Goal: Information Seeking & Learning: Learn about a topic

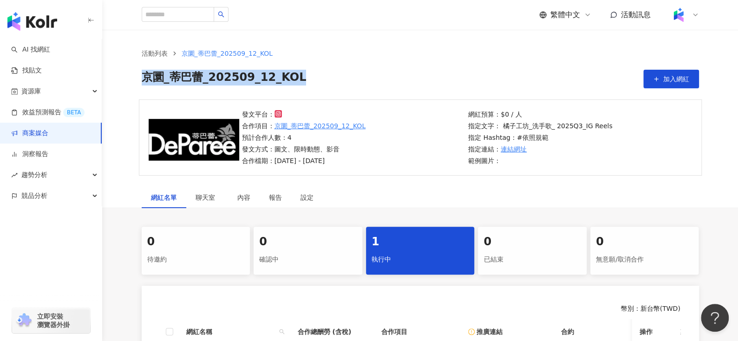
drag, startPoint x: 289, startPoint y: 69, endPoint x: 124, endPoint y: 80, distance: 165.8
click at [124, 80] on div "活動列表 京圜_蒂巴蕾_202509_12_KOL 京圜_蒂巴蕾_202509_12_KOL 加入網紅" at bounding box center [420, 68] width 595 height 40
click at [298, 84] on div "京圜_蒂巴蕾_202509_12_KOL 加入網紅" at bounding box center [421, 79] width 558 height 19
drag, startPoint x: 298, startPoint y: 82, endPoint x: 140, endPoint y: 74, distance: 158.2
click at [140, 74] on div "活動列表 京圜_蒂巴蕾_202509_12_KOL 京圜_蒂巴蕾_202509_12_KOL 加入網紅" at bounding box center [420, 68] width 595 height 40
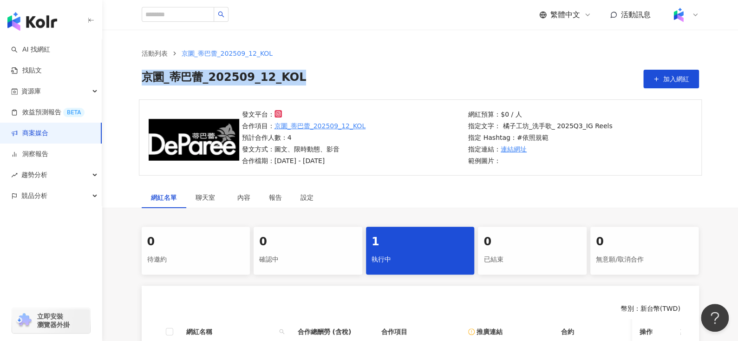
copy span "京圜_蒂巴蕾_202509_12_KOL"
click at [312, 87] on div "京圜_蒂巴蕾_202509_12_KOL 加入網紅" at bounding box center [421, 79] width 558 height 19
drag, startPoint x: 145, startPoint y: 77, endPoint x: 366, endPoint y: 80, distance: 221.2
click at [365, 80] on div "京圜_蒂巴蕾_202509_12_KOL 加入網紅" at bounding box center [421, 79] width 558 height 19
copy span "京圜_蒂巴蕾_202509_12_KOL"
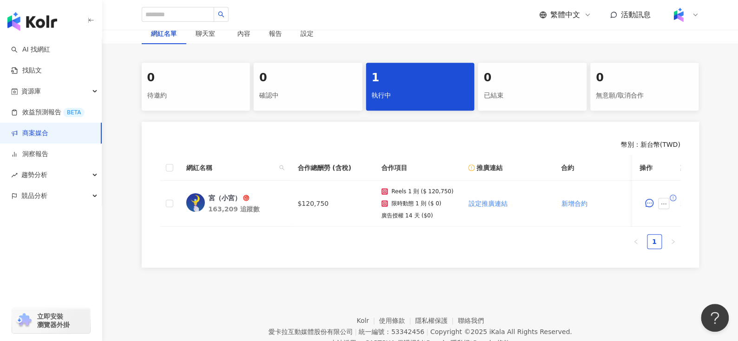
scroll to position [206, 0]
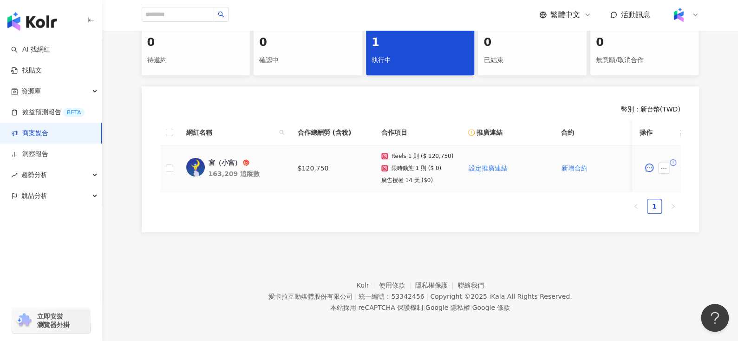
click at [225, 158] on div "宮（小宮）" at bounding box center [225, 162] width 33 height 9
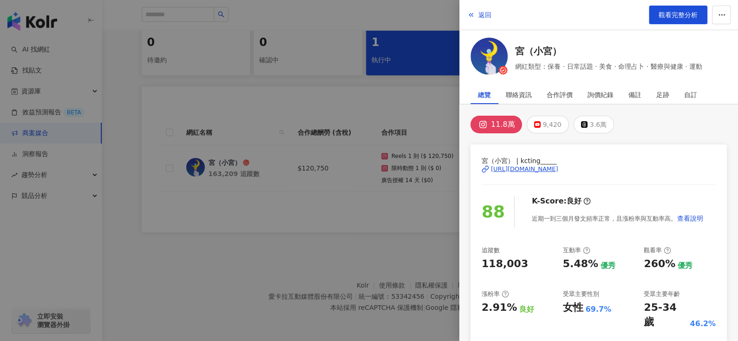
click at [561, 112] on div "11.8萬 9,420 3.6萬 宮（小宮） | kcting_____ https://www.instagram.com/kcting_____/ 88 …" at bounding box center [599, 327] width 279 height 444
click at [479, 24] on div "返回 觀看完整分析" at bounding box center [599, 15] width 279 height 30
click at [478, 21] on button "返回" at bounding box center [479, 15] width 25 height 19
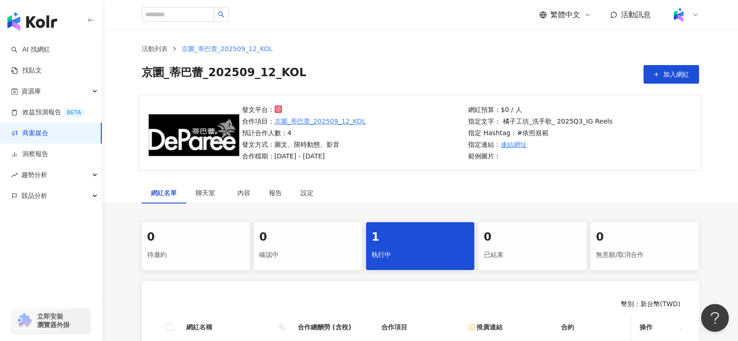
scroll to position [0, 0]
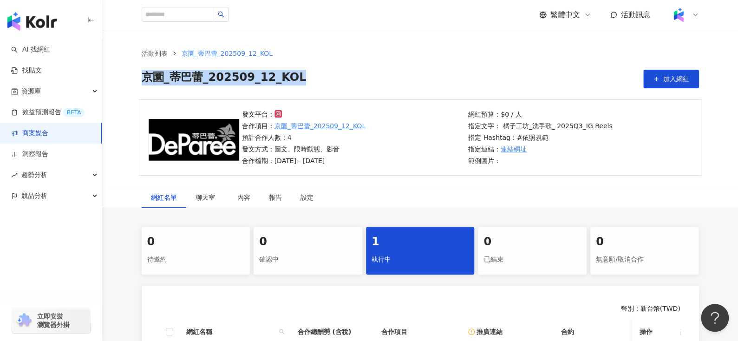
drag, startPoint x: 138, startPoint y: 83, endPoint x: 329, endPoint y: 79, distance: 191.0
click at [329, 79] on div "活動列表 京圜_蒂巴蕾_202509_12_KOL 京圜_蒂巴蕾_202509_12_KOL 加入網紅" at bounding box center [420, 68] width 595 height 40
copy span "京圜_蒂巴蕾_202509_12_KOL"
click at [303, 82] on div "京圜_蒂巴蕾_202509_12_KOL 加入網紅" at bounding box center [421, 79] width 558 height 19
click at [119, 72] on div "活動列表 京圜_蒂巴蕾_202509_12_KOL 京圜_蒂巴蕾_202509_12_KOL 加入網紅" at bounding box center [420, 65] width 636 height 70
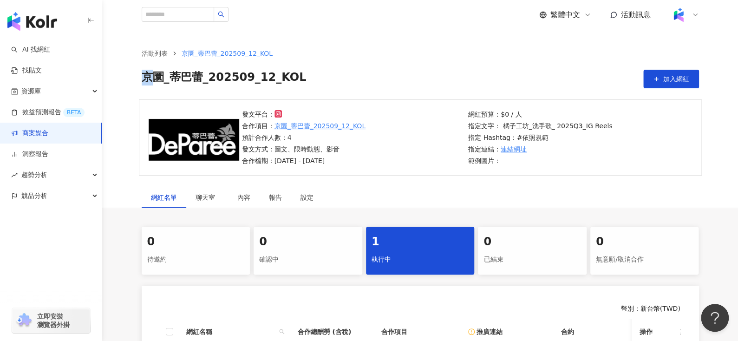
click at [119, 72] on div "活動列表 京圜_蒂巴蕾_202509_12_KOL 京圜_蒂巴蕾_202509_12_KOL 加入網紅" at bounding box center [420, 65] width 636 height 70
click at [313, 79] on div "京圜_蒂巴蕾_202509_12_KOL 加入網紅" at bounding box center [421, 79] width 558 height 19
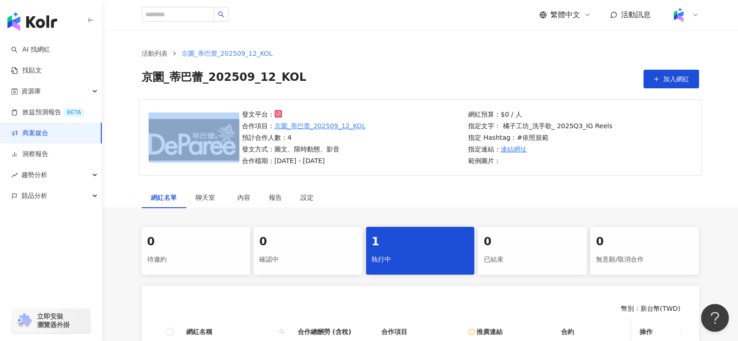
click at [313, 78] on div "京圜_蒂巴蕾_202509_12_KOL 加入網紅" at bounding box center [421, 79] width 558 height 19
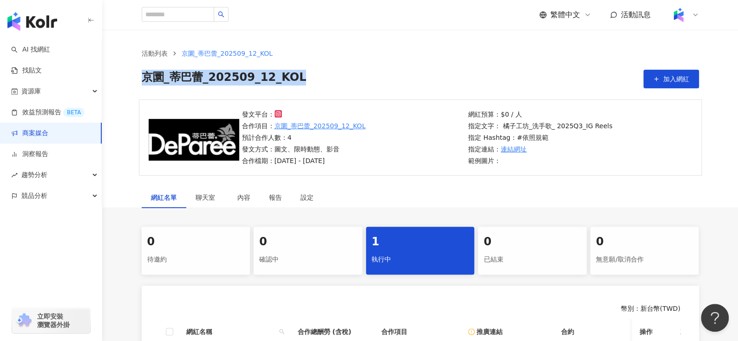
drag, startPoint x: 143, startPoint y: 79, endPoint x: 333, endPoint y: 71, distance: 189.8
click at [333, 71] on div "京圜_蒂巴蕾_202509_12_KOL 加入網紅" at bounding box center [421, 79] width 558 height 19
copy span "京圜_蒂巴蕾_202509_12_KOL"
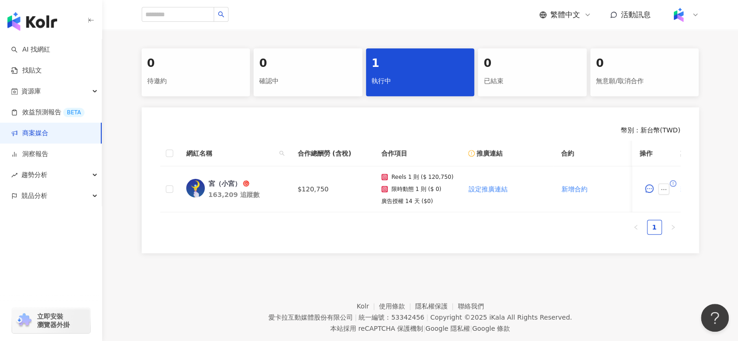
scroll to position [181, 0]
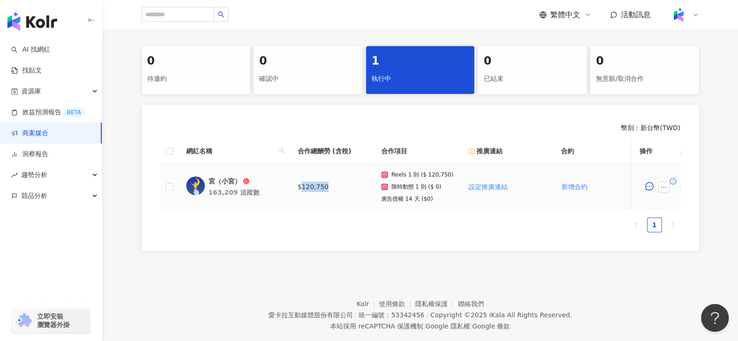
drag, startPoint x: 303, startPoint y: 184, endPoint x: 345, endPoint y: 184, distance: 41.8
click at [344, 184] on td "$120,750" at bounding box center [332, 187] width 84 height 46
copy td "120,750"
click at [217, 174] on td "宮（小宮） 163,209 追蹤數" at bounding box center [235, 187] width 112 height 46
click at [217, 188] on div "163,209 追蹤數" at bounding box center [246, 192] width 74 height 9
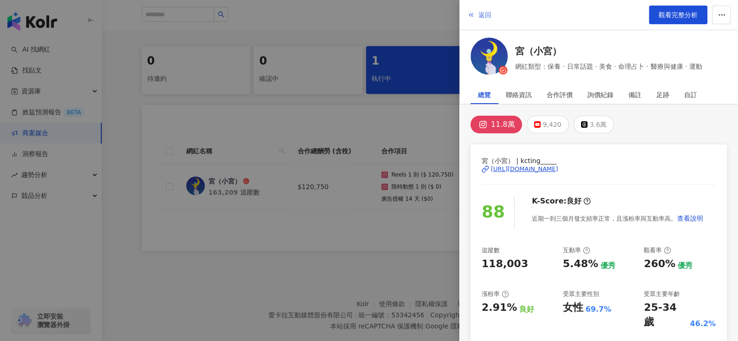
click at [481, 12] on span "返回" at bounding box center [485, 14] width 13 height 7
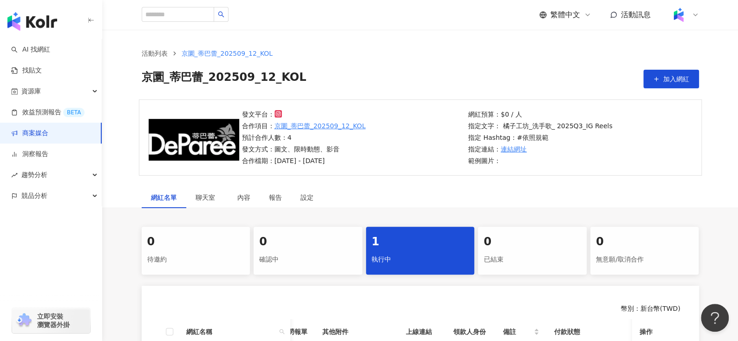
scroll to position [0, 0]
click at [327, 66] on div "活動列表 京圜_蒂巴蕾_202509_12_KOL 京圜_蒂巴蕾_202509_12_KOL 加入網紅" at bounding box center [420, 68] width 595 height 40
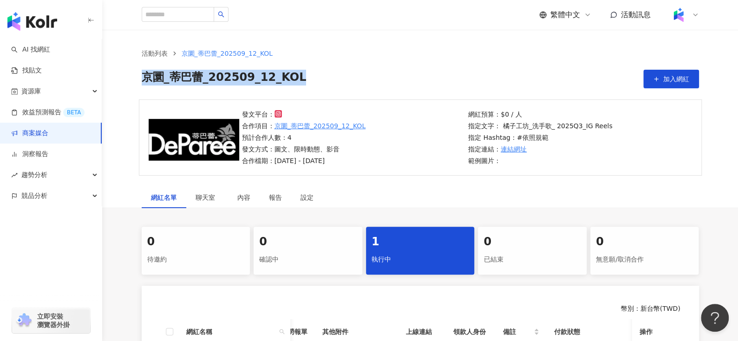
drag, startPoint x: 301, startPoint y: 79, endPoint x: 134, endPoint y: 82, distance: 167.3
click at [134, 82] on div "活動列表 京圜_蒂巴蕾_202509_12_KOL 京圜_蒂巴蕾_202509_12_KOL 加入網紅" at bounding box center [420, 68] width 595 height 40
click at [370, 78] on div "京圜_蒂巴蕾_202509_12_KOL 加入網紅" at bounding box center [421, 79] width 558 height 19
click at [300, 77] on div "京圜_蒂巴蕾_202509_12_KOL 加入網紅" at bounding box center [421, 79] width 558 height 19
drag, startPoint x: 303, startPoint y: 79, endPoint x: 141, endPoint y: 78, distance: 161.7
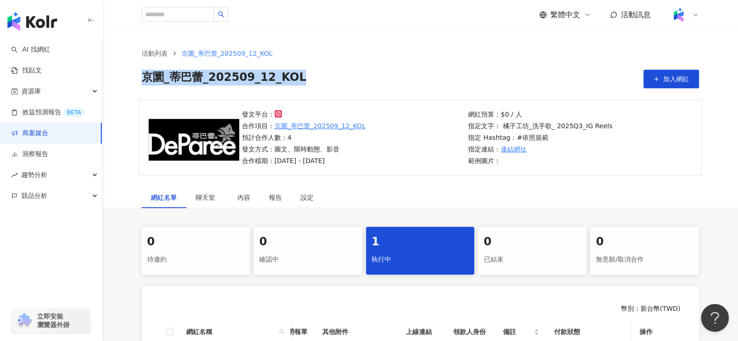
click at [142, 78] on div "京圜_蒂巴蕾_202509_12_KOL 加入網紅" at bounding box center [421, 79] width 558 height 19
click at [367, 72] on div "京圜_蒂巴蕾_202509_12_KOL 加入網紅" at bounding box center [421, 79] width 558 height 19
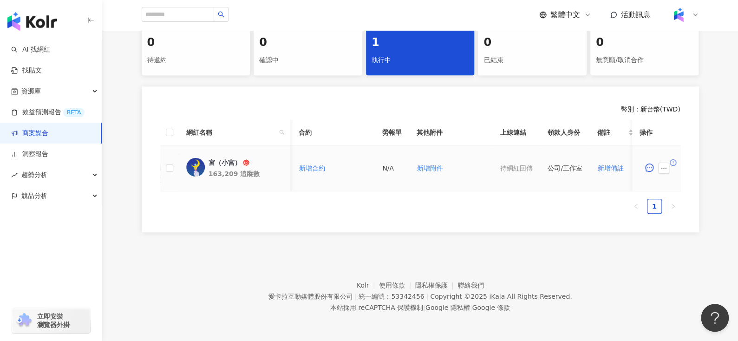
scroll to position [0, 263]
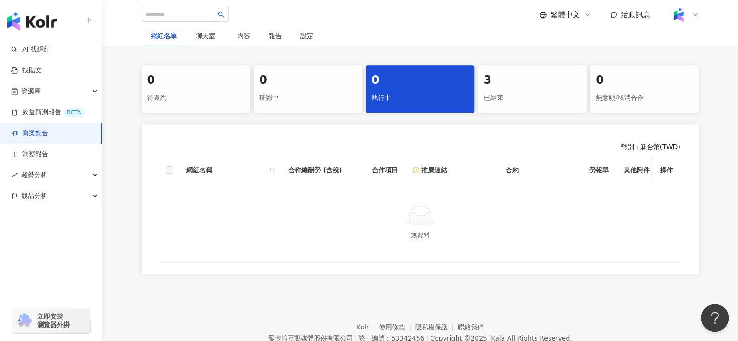
scroll to position [162, 0]
click at [498, 93] on div "已結束" at bounding box center [533, 98] width 98 height 16
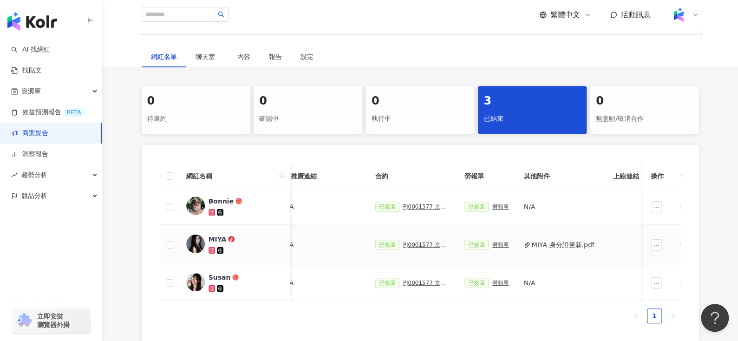
scroll to position [0, 183]
click at [403, 206] on div "PJ0001577 京圜_蒂巴蕾_202507_08_KOL" at bounding box center [426, 207] width 46 height 7
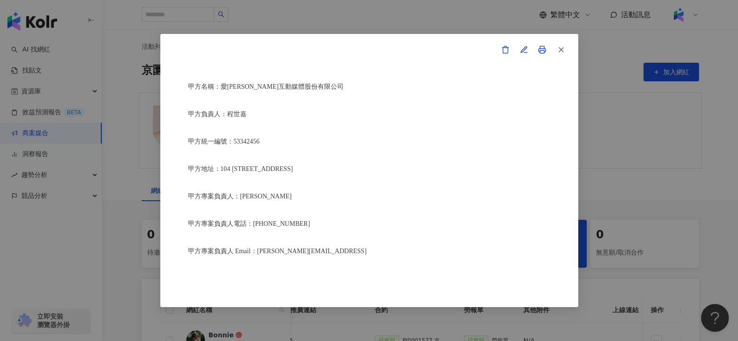
scroll to position [61, 0]
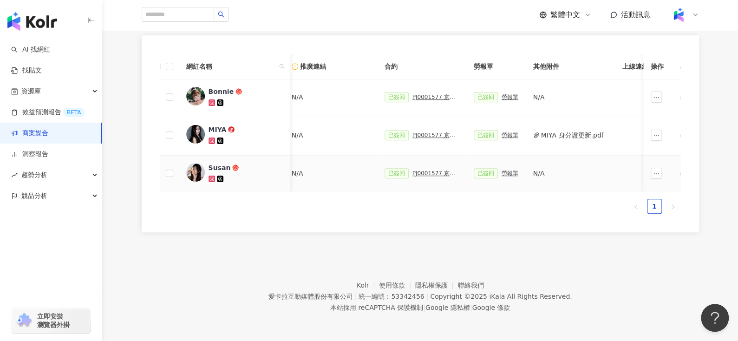
scroll to position [0, 173]
click at [421, 170] on div "PJ0001577 京圜_蒂巴蕾_202507_08_KOL" at bounding box center [436, 173] width 46 height 7
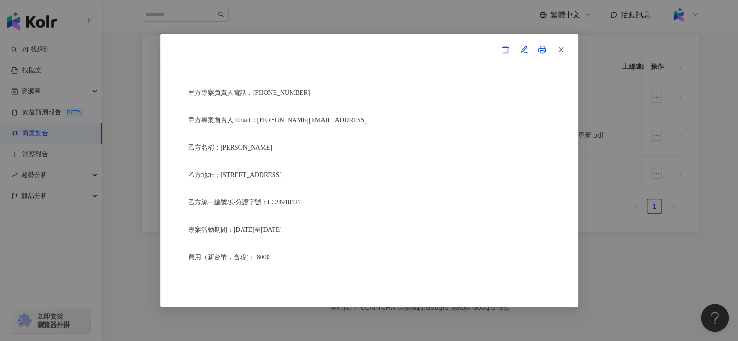
scroll to position [197, 0]
click at [568, 47] on button "button" at bounding box center [561, 49] width 19 height 19
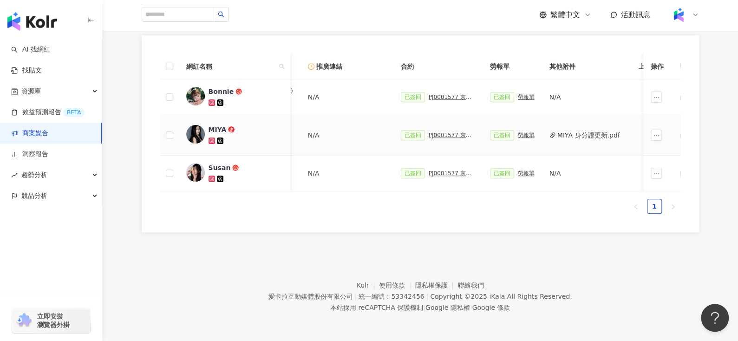
scroll to position [0, 229]
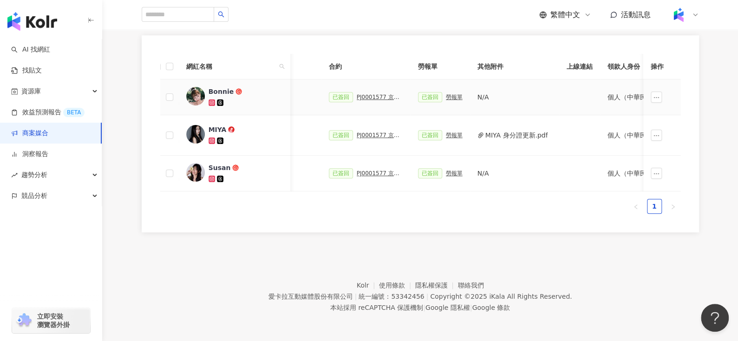
click at [377, 94] on div "PJ0001577 京圜_蒂巴蕾_202507_08_KOL" at bounding box center [380, 97] width 46 height 7
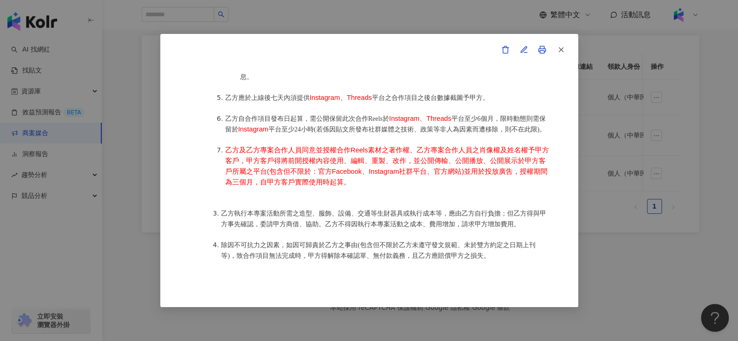
scroll to position [619, 0]
click at [557, 42] on button "button" at bounding box center [561, 49] width 19 height 19
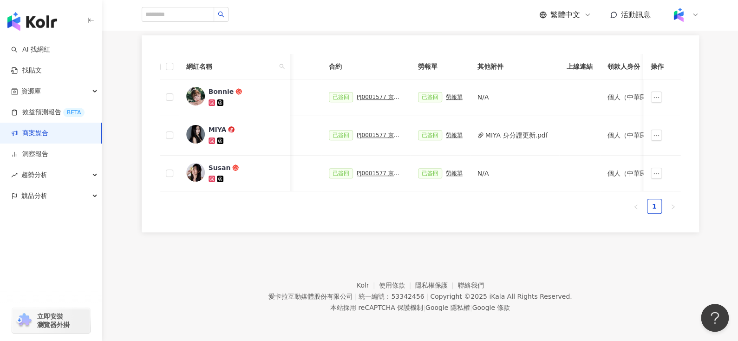
scroll to position [256, 0]
click at [367, 170] on div "PJ0001577 京圜_蒂巴蕾_202507_08_KOL" at bounding box center [380, 173] width 46 height 7
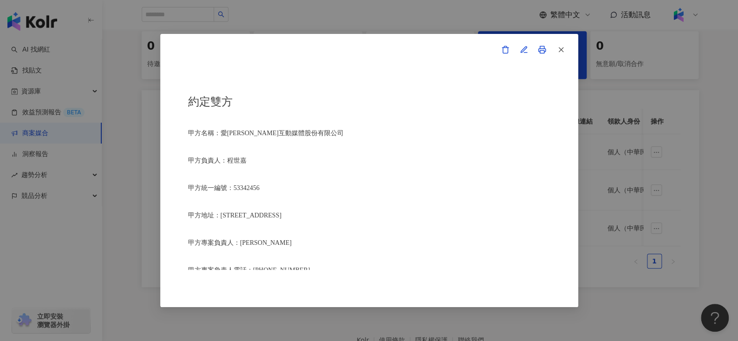
scroll to position [194, 0]
click at [559, 46] on icon "button" at bounding box center [561, 50] width 8 height 8
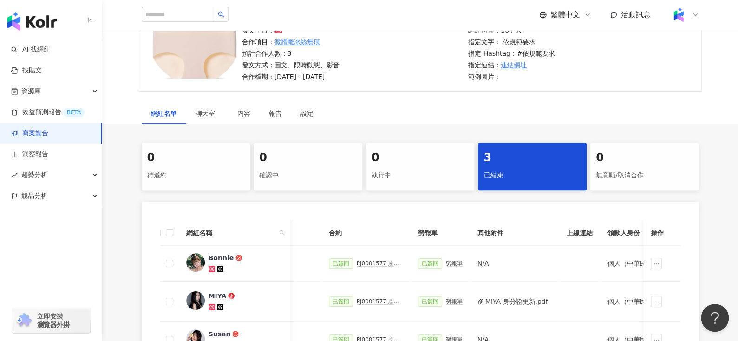
scroll to position [0, 0]
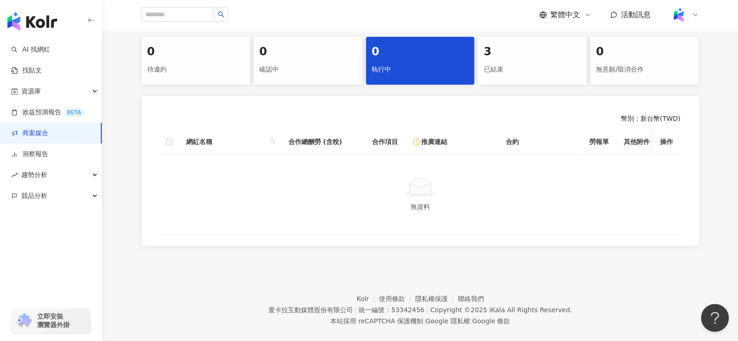
scroll to position [192, 0]
